Goal: Find specific page/section: Find specific page/section

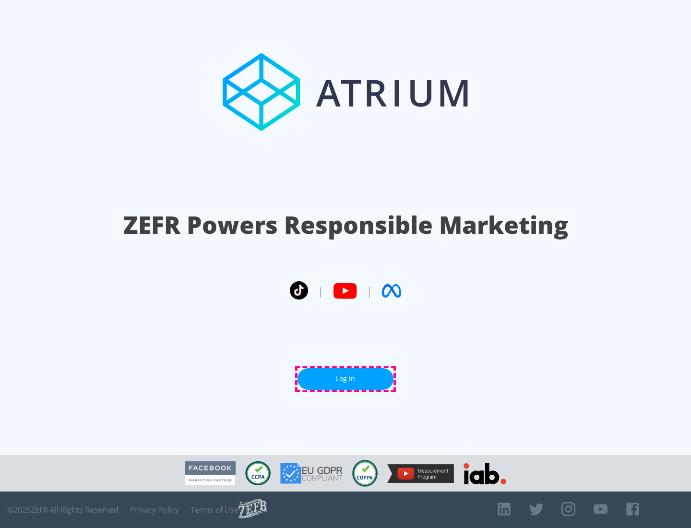
click at [346, 379] on link "Log In" at bounding box center [346, 379] width 96 height 22
